Goal: Task Accomplishment & Management: Manage account settings

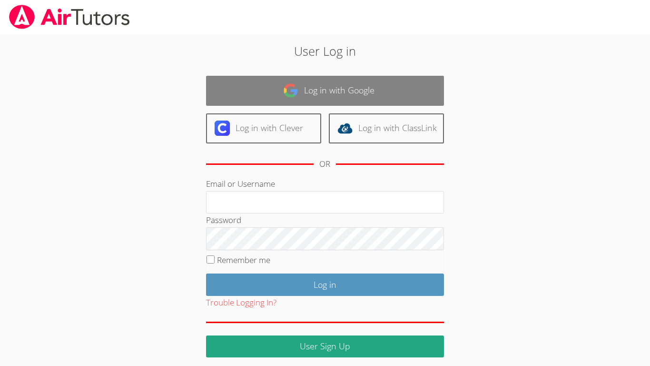
click at [236, 104] on link "Log in with Google" at bounding box center [325, 91] width 238 height 30
click at [236, 100] on link "Log in with Google" at bounding box center [325, 91] width 238 height 30
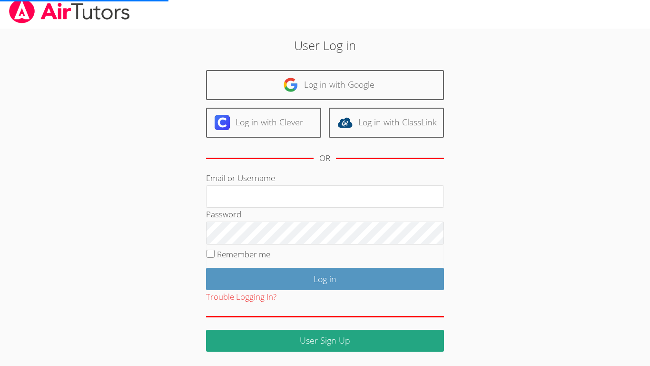
click at [80, 181] on body "User Log in Log in with Google Log in with Clever Log in with ClassLink OR Emai…" at bounding box center [325, 177] width 650 height 366
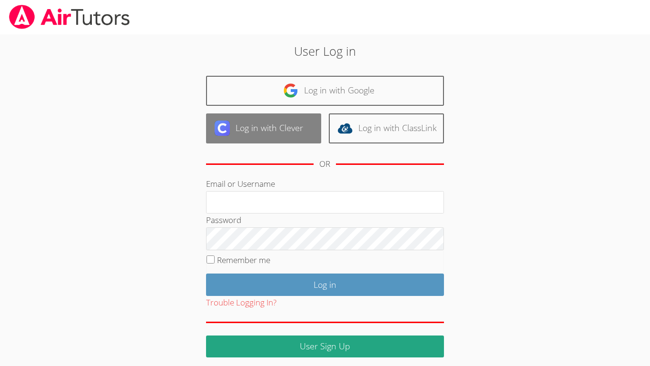
click at [220, 130] on img at bounding box center [222, 127] width 15 height 15
